Goal: Task Accomplishment & Management: Manage account settings

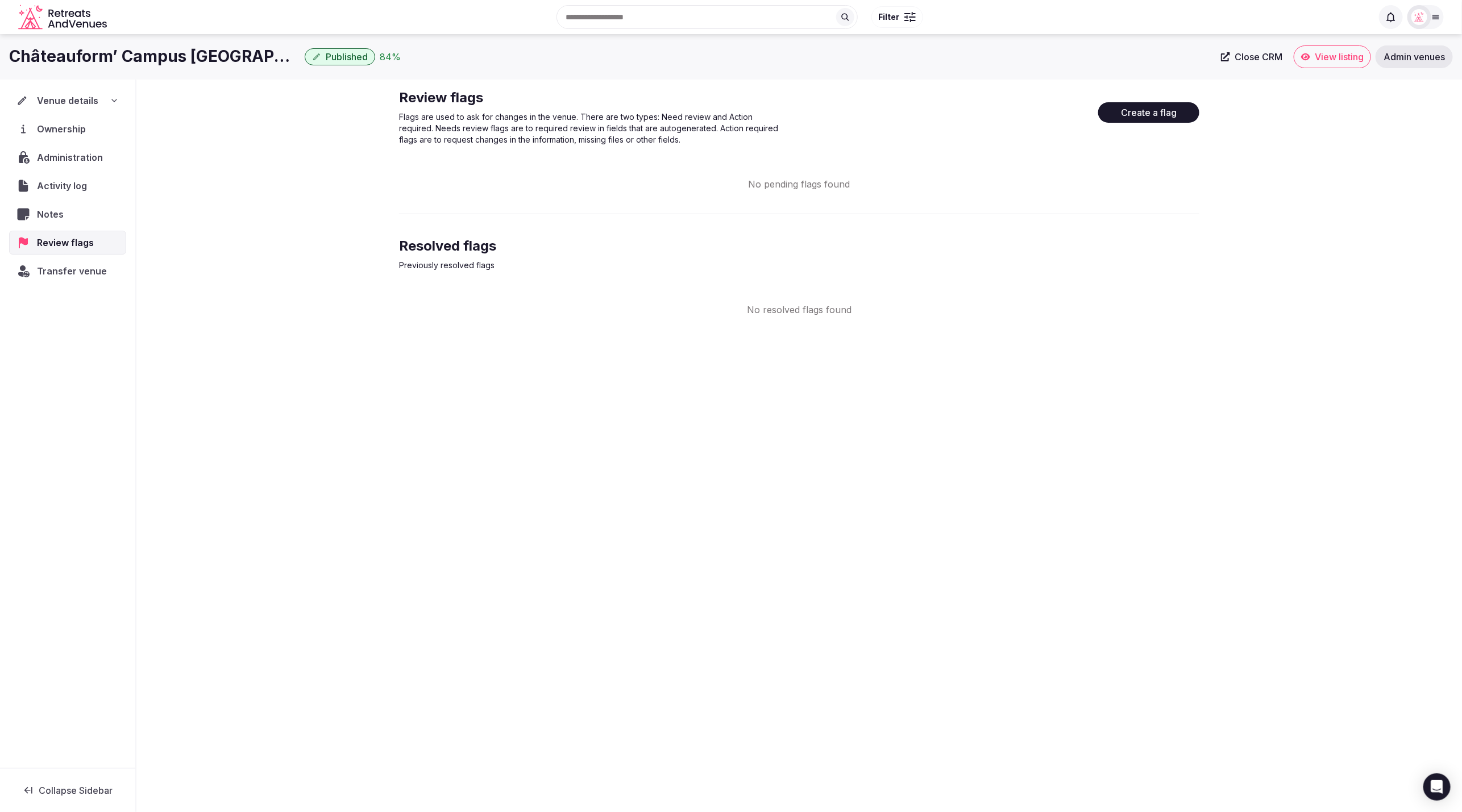
click at [1268, 224] on div "Review flags Flags are used to ask for changes in the venue. There are two type…" at bounding box center [799, 202] width 1325 height 246
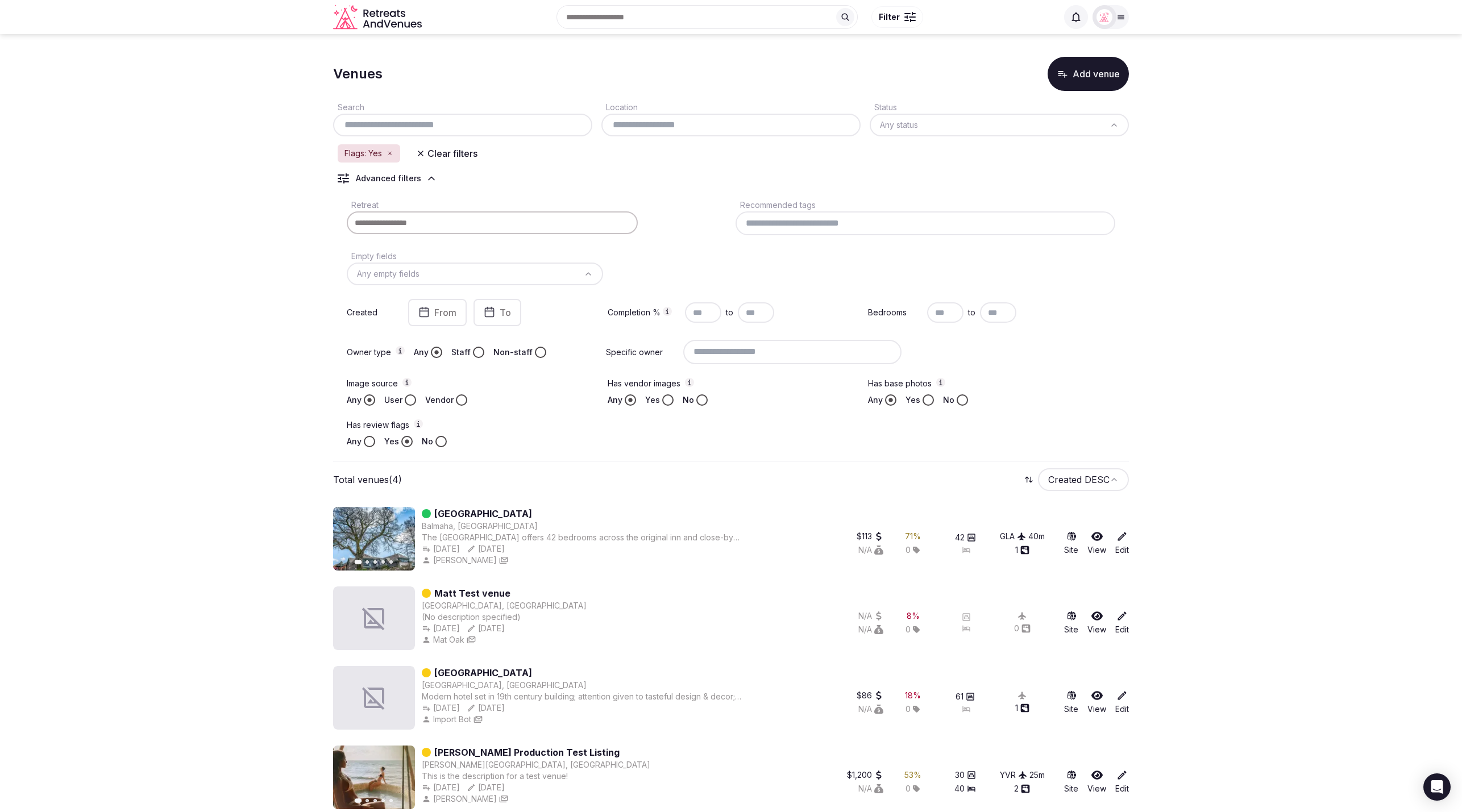
scroll to position [11, 0]
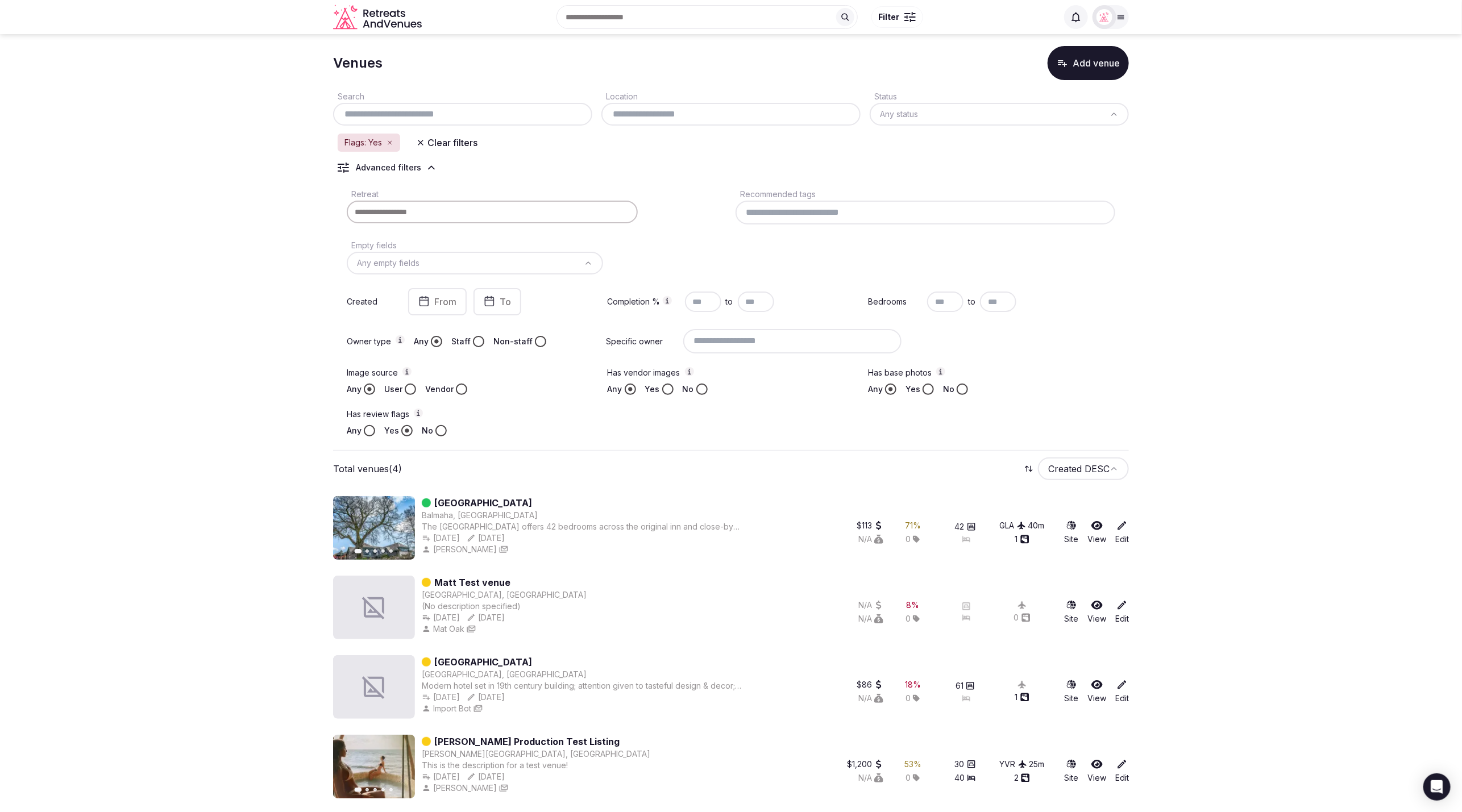
click at [1068, 69] on button "Add venue" at bounding box center [1088, 63] width 81 height 34
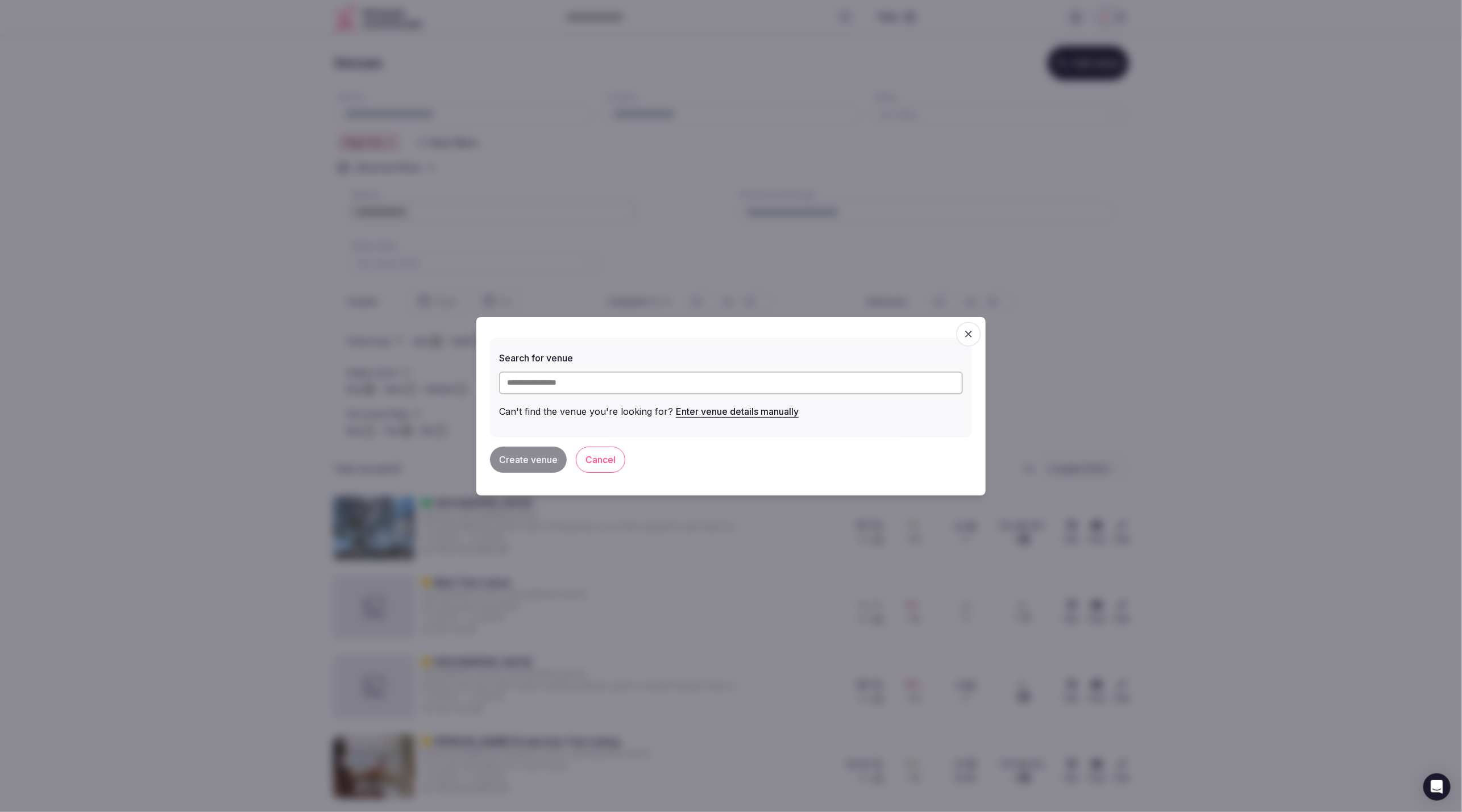
click at [943, 437] on div "Create venue Cancel" at bounding box center [731, 459] width 482 height 44
click at [1095, 409] on div at bounding box center [731, 406] width 1462 height 812
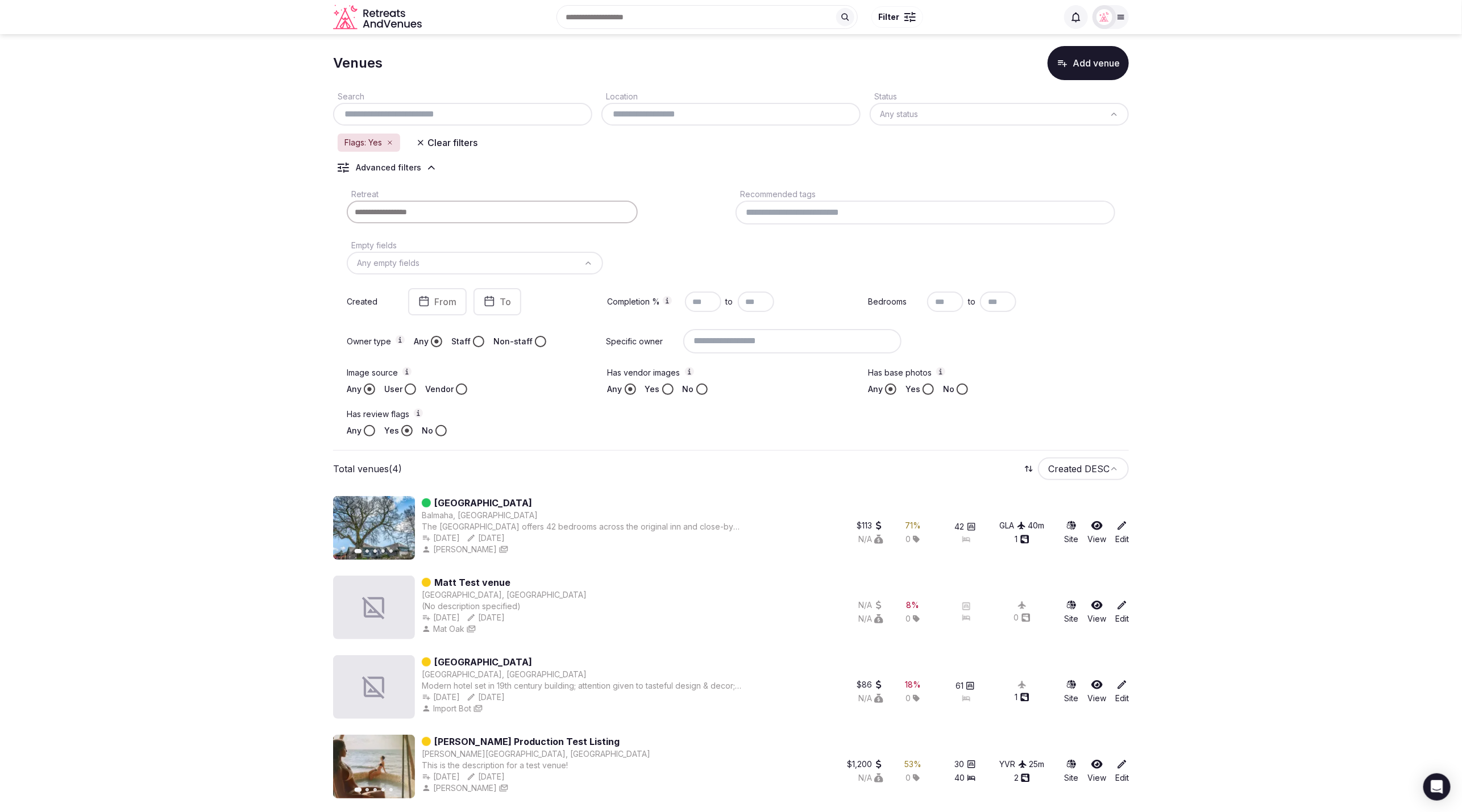
click at [1070, 65] on button "Add venue" at bounding box center [1088, 63] width 81 height 34
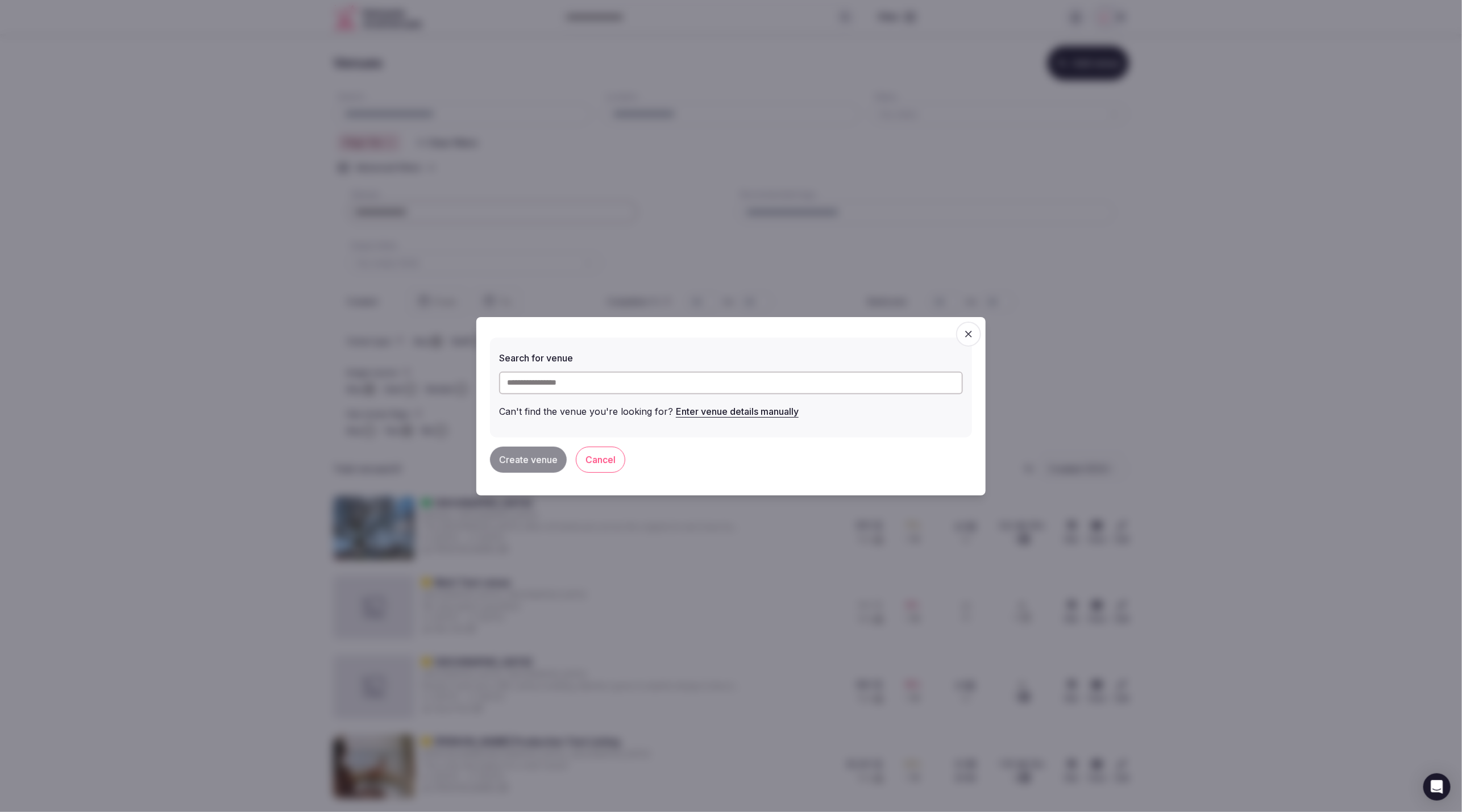
click at [642, 393] on input "text" at bounding box center [731, 383] width 464 height 23
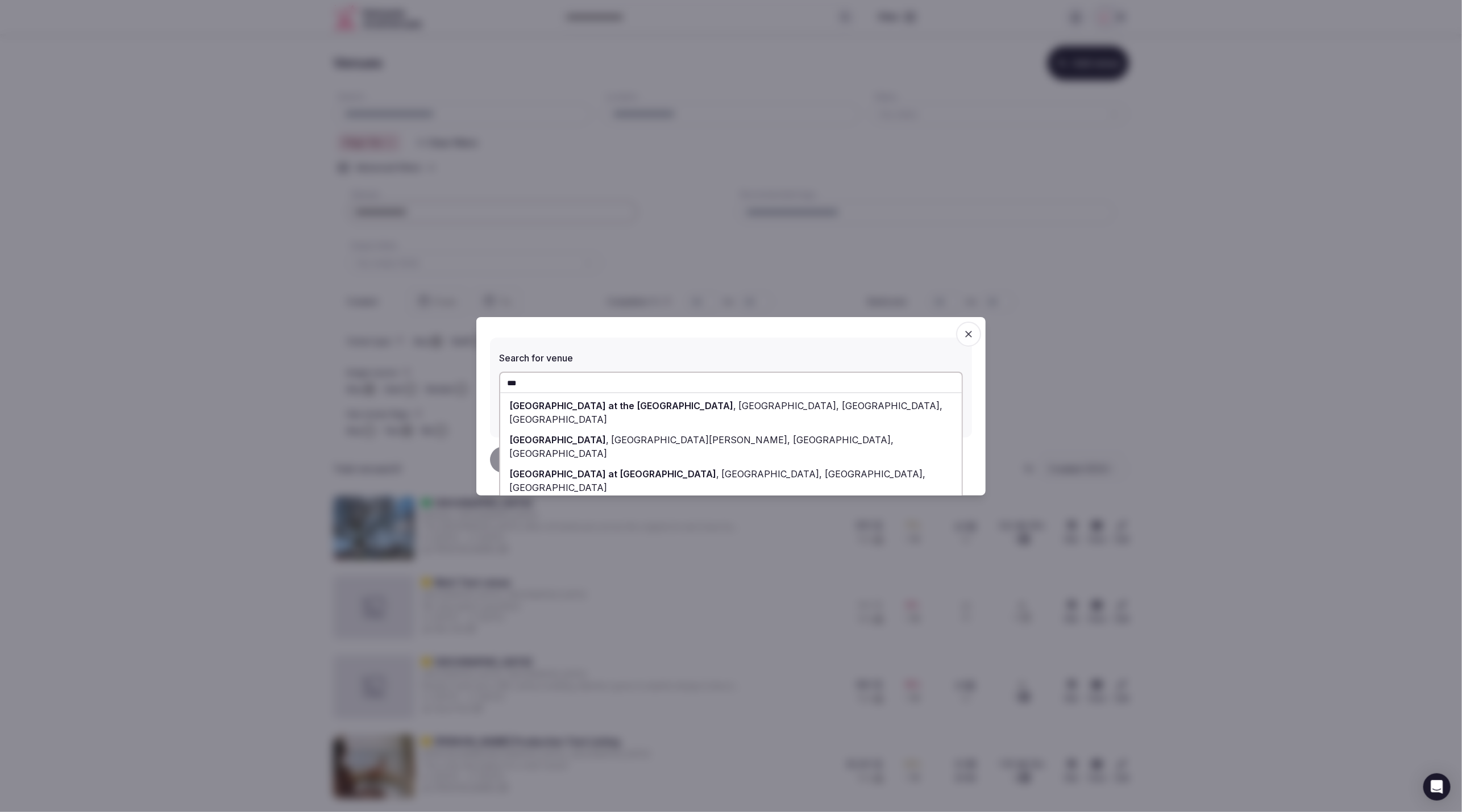
click at [612, 406] on span "Omni Boston Hotel at the Seaport" at bounding box center [621, 405] width 224 height 11
type input "**********"
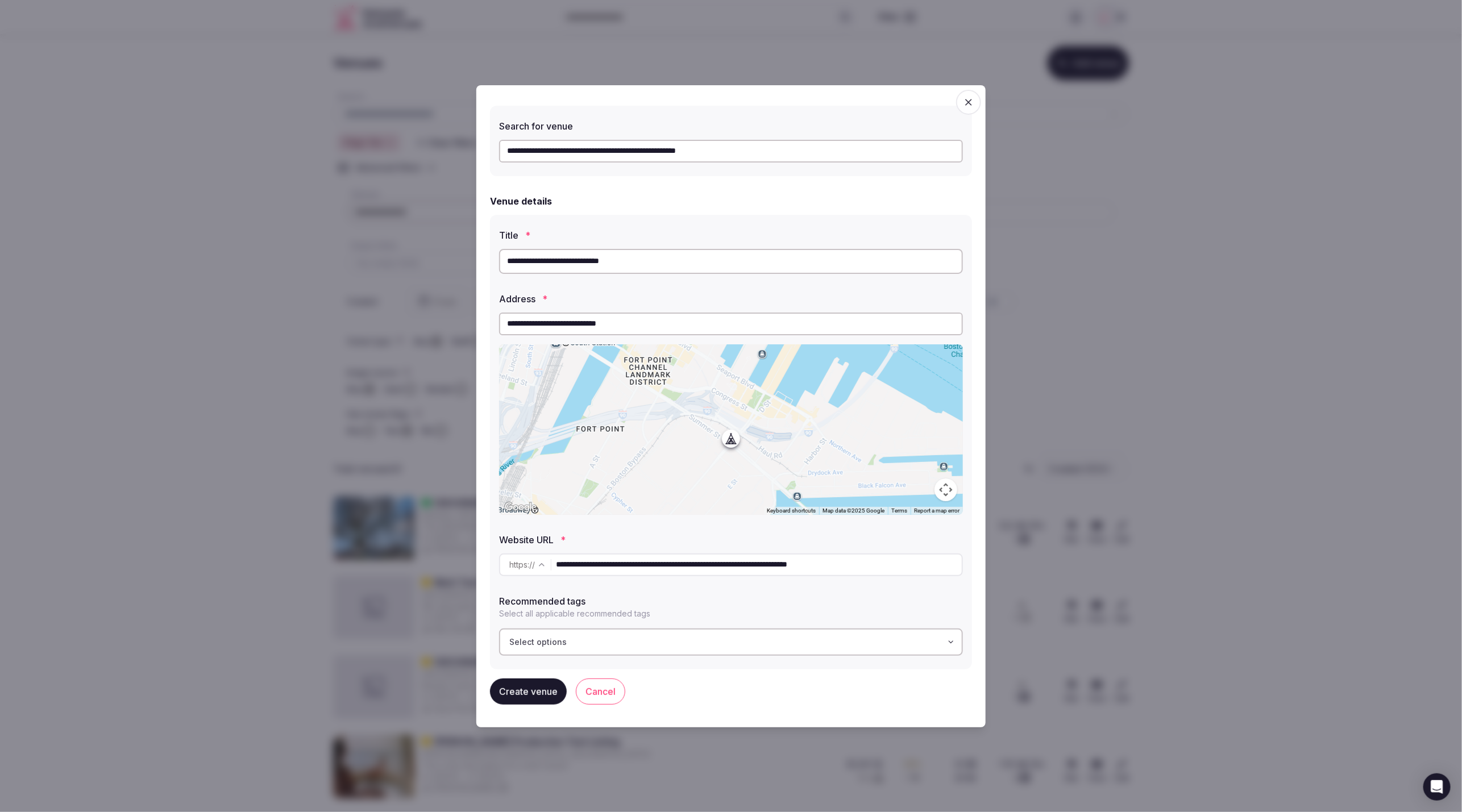
click at [964, 104] on icon "button" at bounding box center [968, 102] width 11 height 11
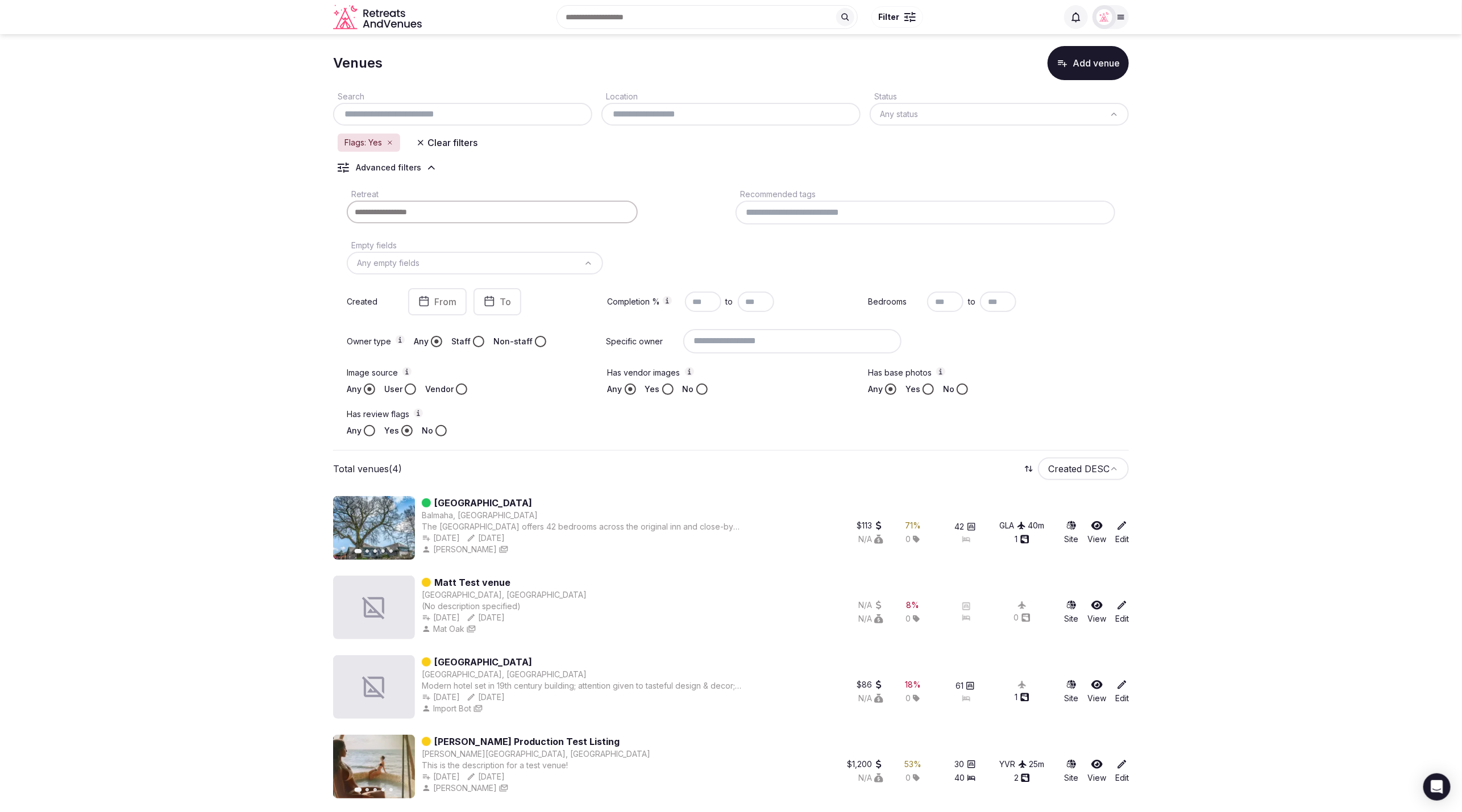
click at [1336, 237] on section "Venues Add venue Search Location Status Any status Flags: Yes Clear filters Adv…" at bounding box center [731, 420] width 1462 height 793
